Goal: Task Accomplishment & Management: Manage account settings

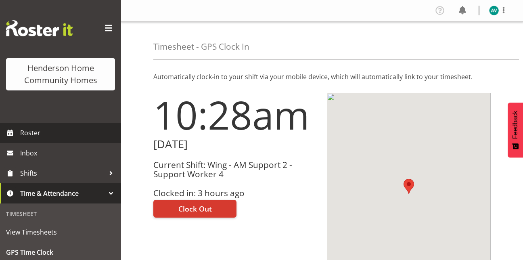
click at [40, 133] on span "Roster" at bounding box center [68, 133] width 97 height 12
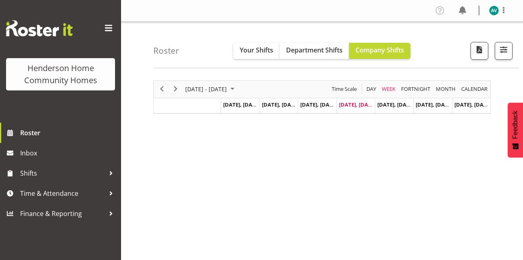
click at [361, 140] on div "[DATE] - [DATE] [DATE] Day Week Fortnight Month calendar Month Agenda Time Scal…" at bounding box center [337, 235] width 369 height 323
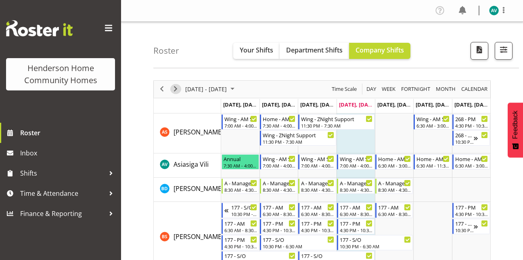
click at [178, 89] on span "Next" at bounding box center [176, 89] width 10 height 10
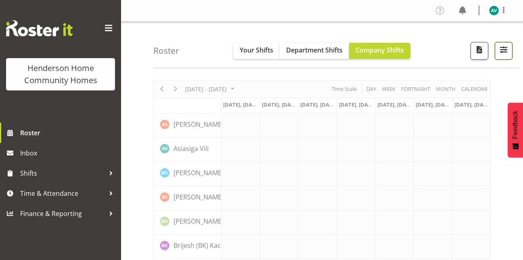
click at [508, 50] on span "button" at bounding box center [503, 49] width 10 height 10
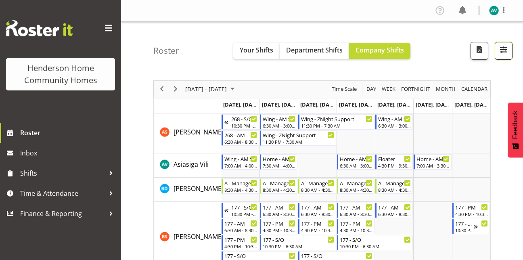
click at [507, 52] on span "button" at bounding box center [503, 49] width 10 height 10
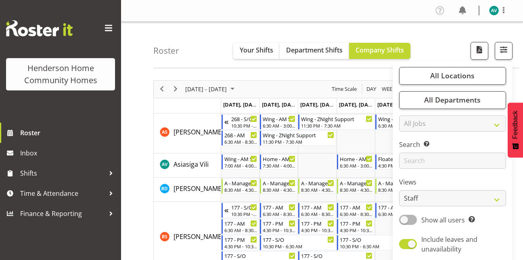
click at [457, 33] on div "Roster Your Shifts Department Shifts Company Shifts All Locations Clear [STREET…" at bounding box center [335, 45] width 365 height 46
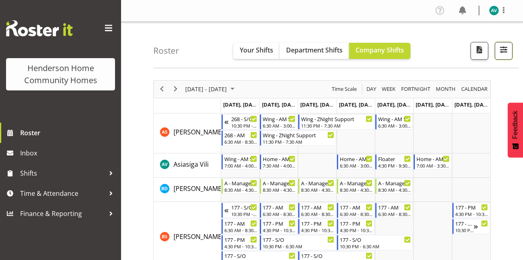
click at [500, 54] on span "button" at bounding box center [503, 49] width 10 height 10
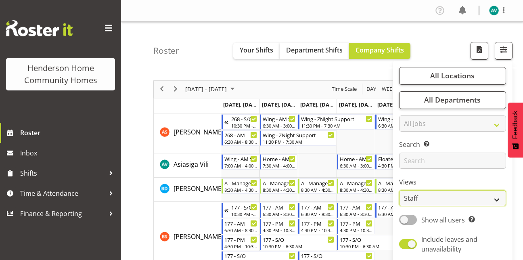
click at [417, 200] on select "Staff Role Shift - Horizontal Shift - Vertical Staff - Location" at bounding box center [452, 198] width 107 height 16
select select "role"
click at [399, 190] on select "Staff Role Shift - Horizontal Shift - Vertical Staff - Location" at bounding box center [452, 198] width 107 height 16
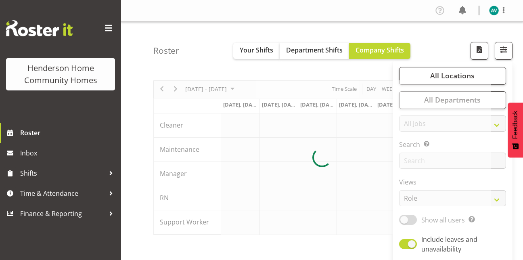
click at [436, 52] on div "Roster Your Shifts Department Shifts Company Shifts All Locations Clear [STREET…" at bounding box center [335, 45] width 365 height 46
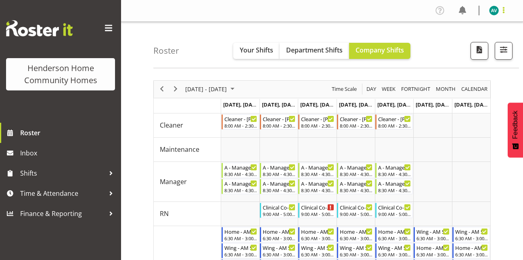
click at [502, 12] on span at bounding box center [504, 10] width 10 height 10
click at [470, 44] on link "Log Out" at bounding box center [469, 42] width 77 height 15
